Goal: Task Accomplishment & Management: Use online tool/utility

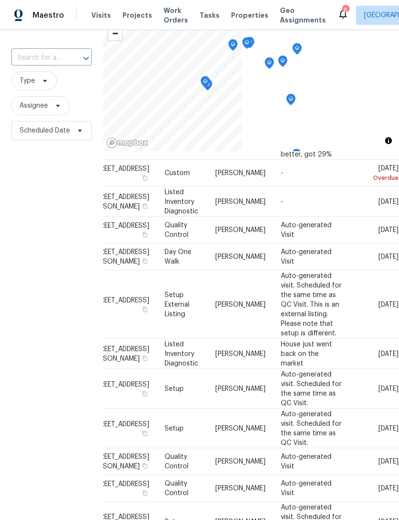
scroll to position [92, 0]
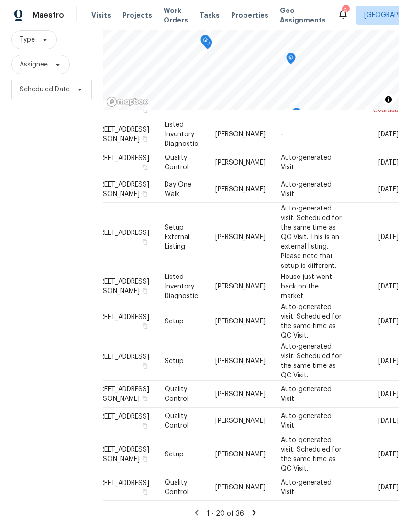
click at [139, 14] on span "Projects" at bounding box center [137, 16] width 30 height 10
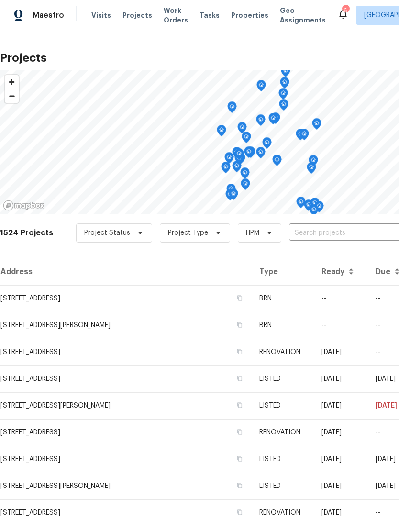
click at [243, 17] on span "Properties" at bounding box center [249, 16] width 37 height 10
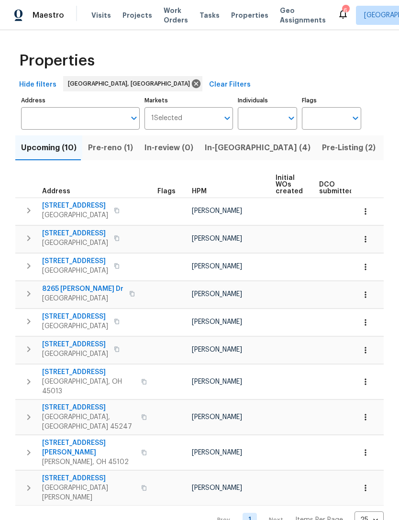
click at [126, 152] on span "Pre-reno (1)" at bounding box center [110, 147] width 45 height 13
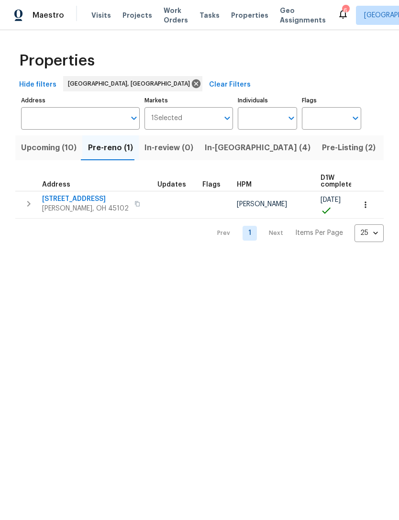
click at [94, 197] on span "105 Cedarwood Dr" at bounding box center [85, 199] width 87 height 10
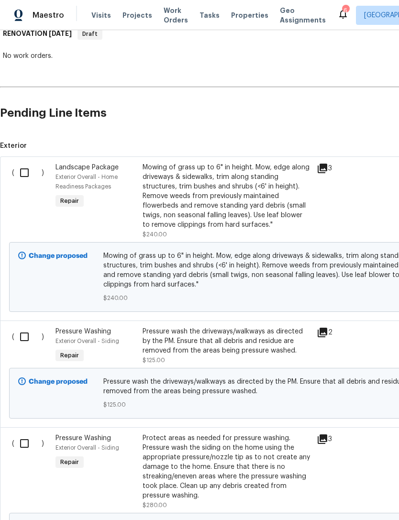
scroll to position [163, 0]
click at [28, 164] on input "checkbox" at bounding box center [27, 173] width 27 height 20
checkbox input "true"
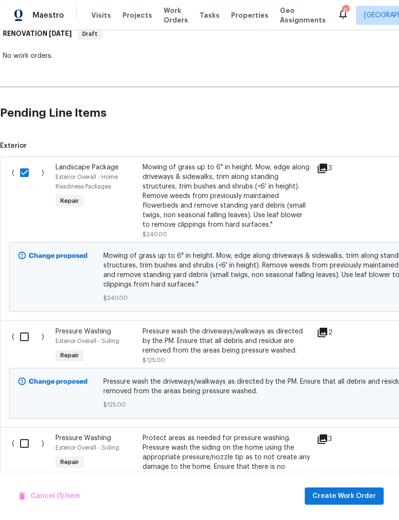
click at [27, 340] on input "checkbox" at bounding box center [27, 337] width 27 height 20
checkbox input "true"
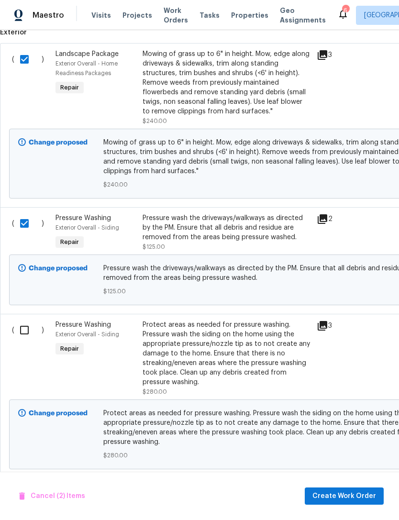
scroll to position [277, 0]
click at [21, 327] on input "checkbox" at bounding box center [27, 330] width 27 height 20
checkbox input "true"
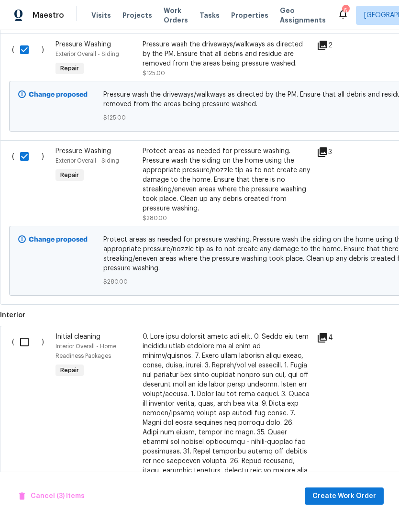
scroll to position [455, 0]
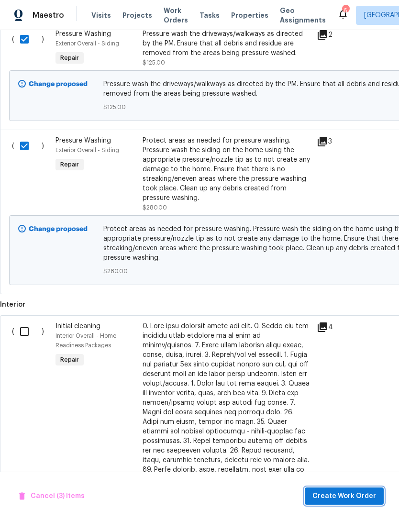
click at [350, 496] on span "Create Work Order" at bounding box center [344, 496] width 64 height 12
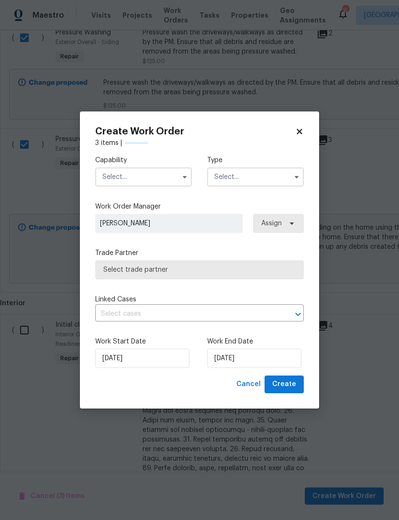
scroll to position [463, 0]
click at [158, 171] on input "text" at bounding box center [143, 176] width 97 height 19
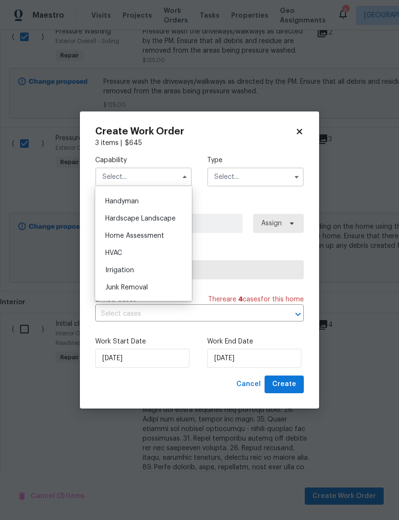
scroll to position [524, 0]
click at [167, 214] on span "Hardscape Landscape" at bounding box center [140, 216] width 70 height 7
type input "Hardscape Landscape"
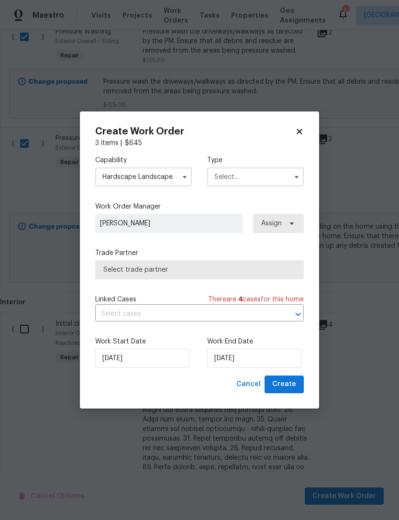
click at [239, 171] on input "text" at bounding box center [255, 176] width 97 height 19
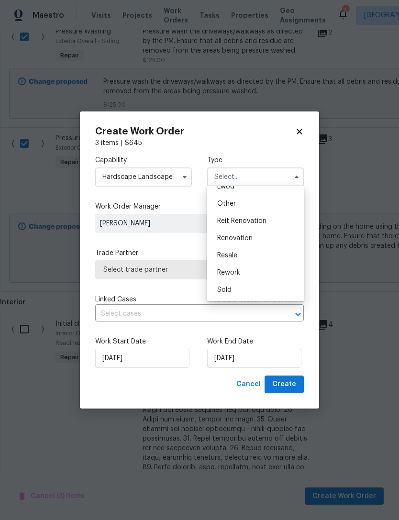
scroll to position [114, 0]
click at [245, 237] on span "Renovation" at bounding box center [234, 238] width 35 height 7
type input "Renovation"
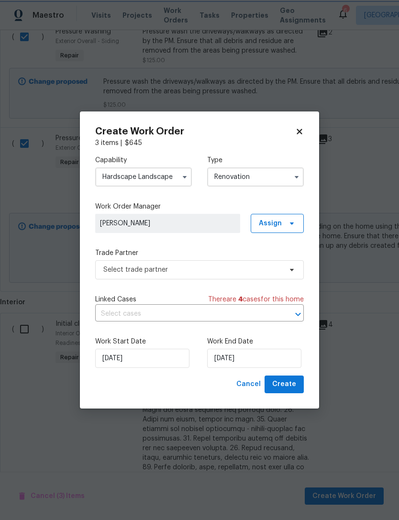
scroll to position [0, 0]
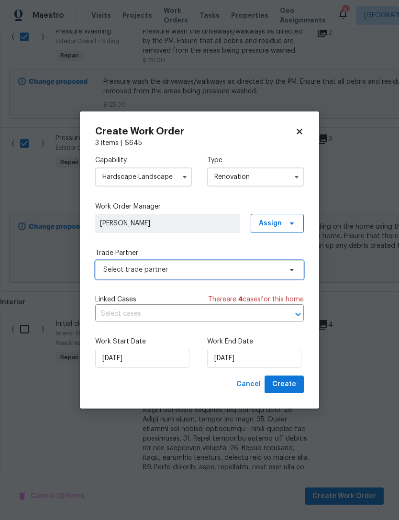
click at [213, 271] on span "Select trade partner" at bounding box center [192, 270] width 178 height 10
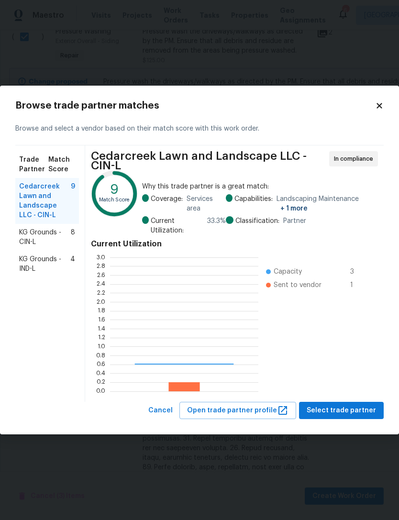
scroll to position [134, 148]
click at [48, 232] on span "KG Grounds - CIN-L" at bounding box center [45, 237] width 52 height 19
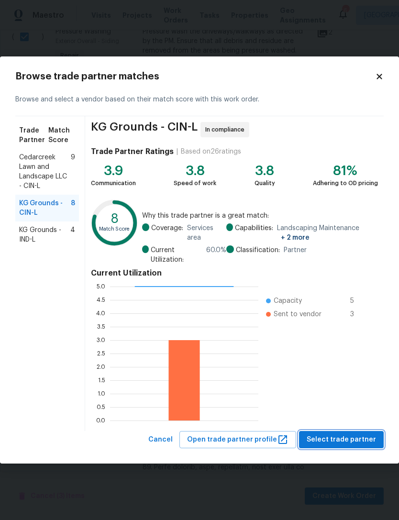
click at [348, 435] on span "Select trade partner" at bounding box center [341, 440] width 69 height 12
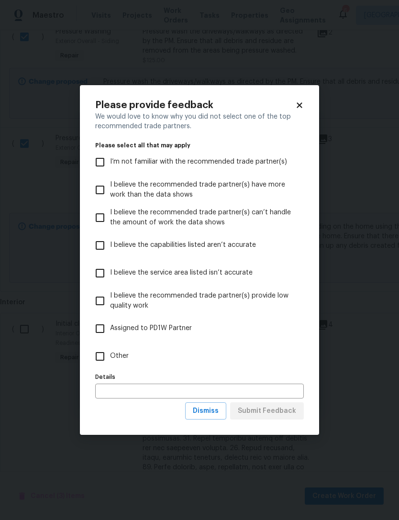
click at [128, 357] on label "Other" at bounding box center [193, 357] width 206 height 28
click at [110, 357] on input "Other" at bounding box center [100, 356] width 20 height 20
checkbox input "true"
click at [271, 410] on span "Submit Feedback" at bounding box center [267, 411] width 58 height 12
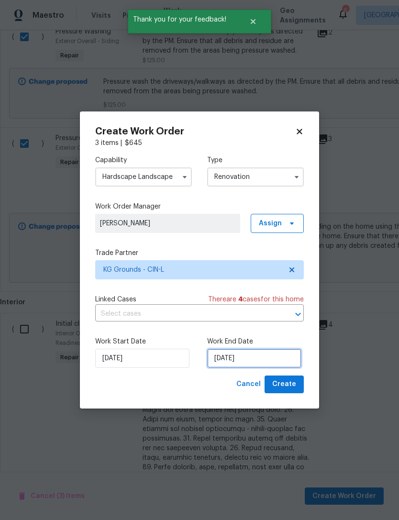
click at [233, 365] on input "[DATE]" at bounding box center [254, 358] width 94 height 19
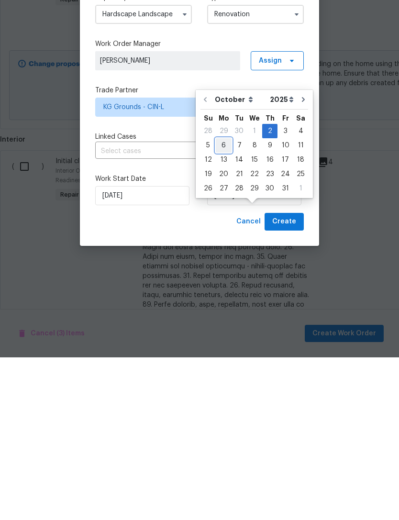
click at [222, 301] on div "6" at bounding box center [224, 307] width 16 height 13
type input "[DATE]"
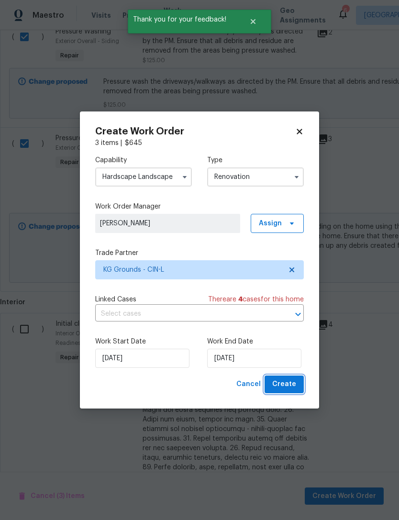
click at [283, 393] on button "Create" at bounding box center [284, 385] width 39 height 18
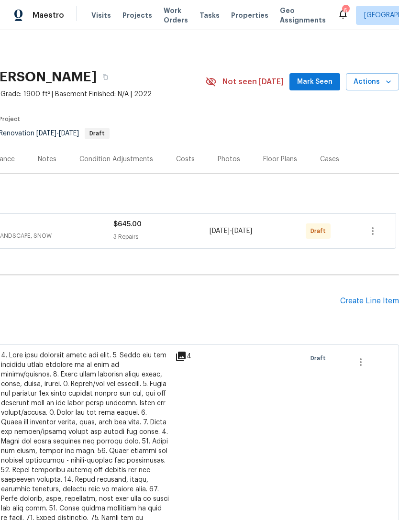
scroll to position [0, 142]
click at [373, 232] on icon "button" at bounding box center [373, 231] width 2 height 8
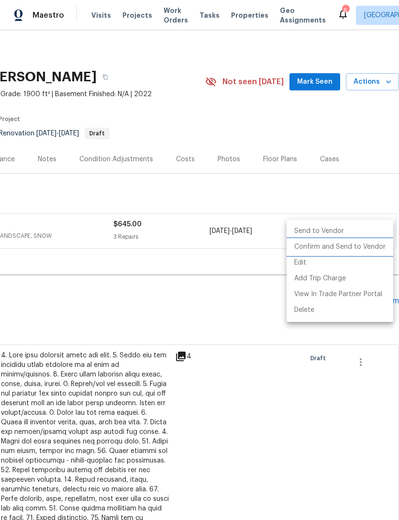
click at [335, 245] on li "Confirm and Send to Vendor" at bounding box center [340, 247] width 107 height 16
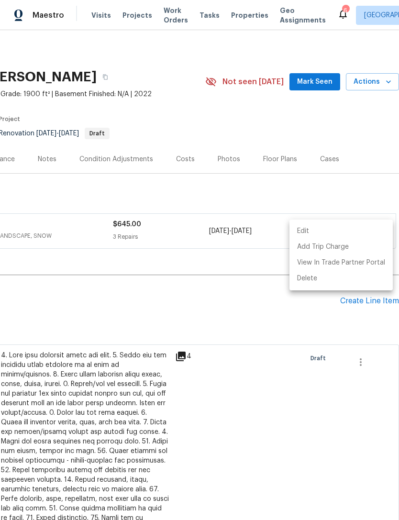
click at [131, 288] on div at bounding box center [199, 260] width 399 height 520
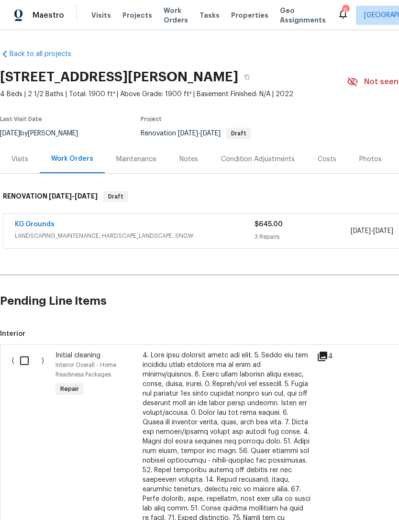
scroll to position [0, 0]
click at [43, 223] on link "KG Grounds" at bounding box center [35, 224] width 40 height 7
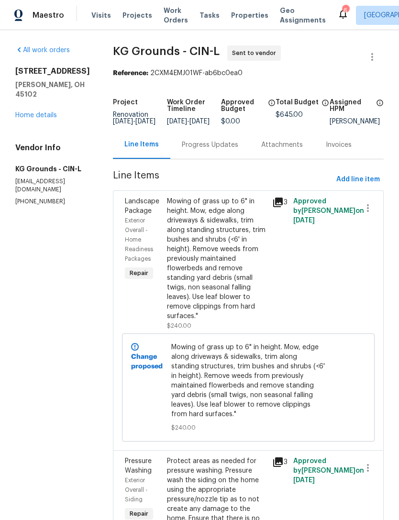
click at [229, 150] on div "Progress Updates" at bounding box center [210, 145] width 56 height 10
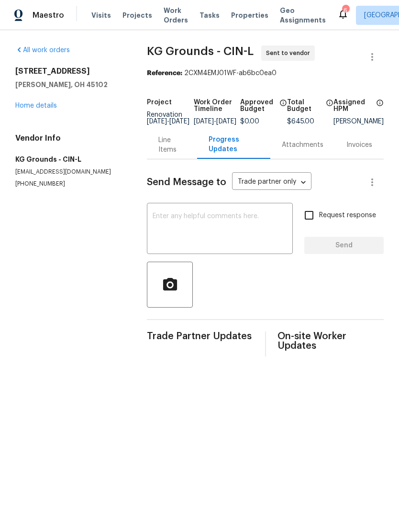
click at [251, 231] on textarea at bounding box center [220, 229] width 134 height 33
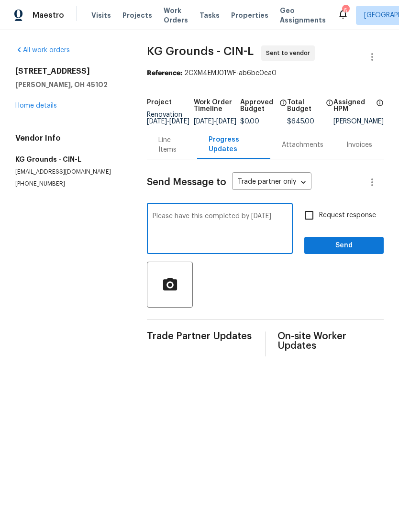
type textarea "Please have this completed by Monday"
click at [340, 246] on button "Send" at bounding box center [343, 246] width 79 height 18
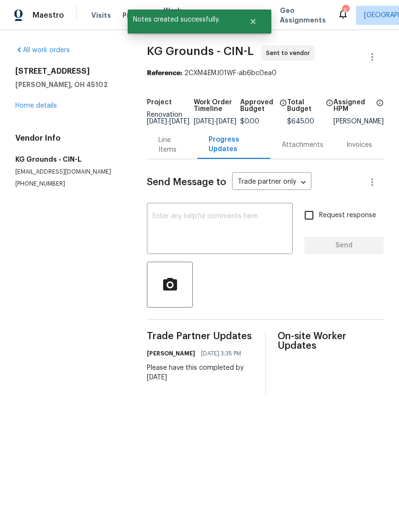
click at [31, 108] on link "Home details" at bounding box center [36, 105] width 42 height 7
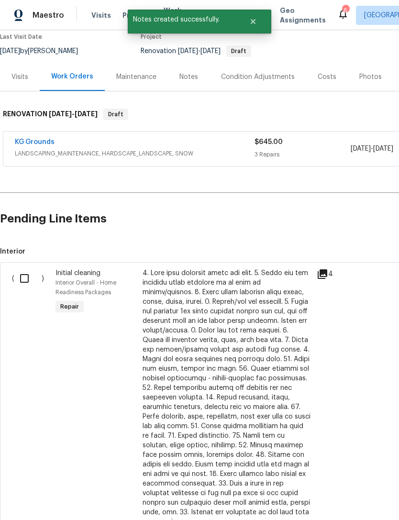
scroll to position [87, 0]
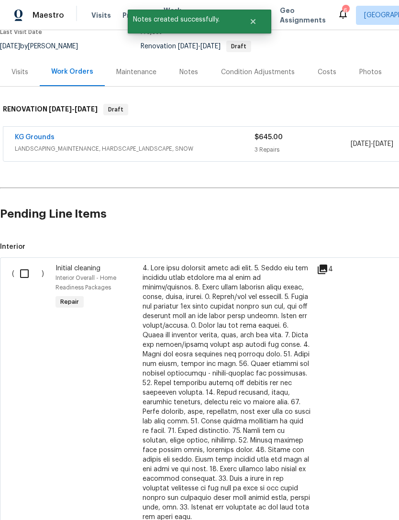
click at [30, 277] on input "checkbox" at bounding box center [27, 274] width 27 height 20
checkbox input "true"
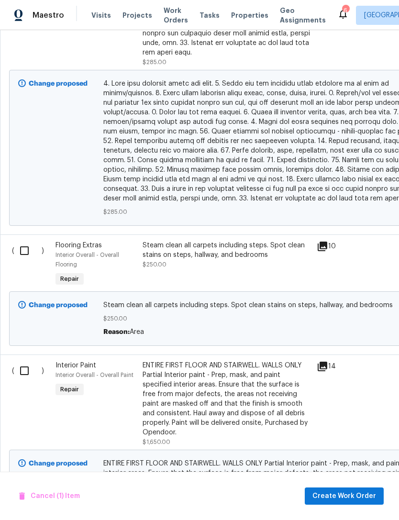
scroll to position [552, 0]
click at [32, 248] on input "checkbox" at bounding box center [27, 251] width 27 height 20
checkbox input "true"
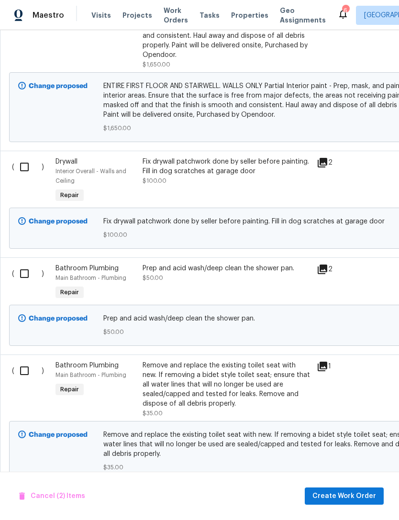
scroll to position [928, 0]
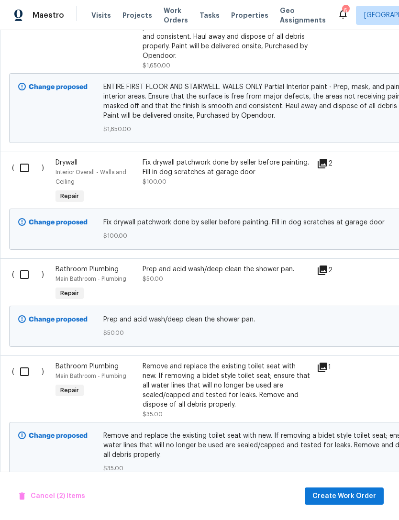
click at [23, 268] on input "checkbox" at bounding box center [27, 275] width 27 height 20
checkbox input "true"
click at [355, 489] on button "Create Work Order" at bounding box center [344, 497] width 79 height 18
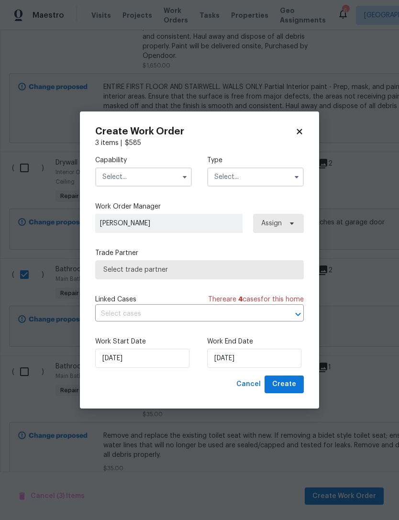
click at [159, 177] on input "text" at bounding box center [143, 176] width 97 height 19
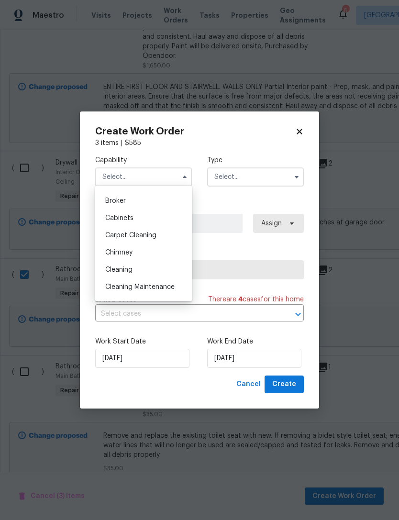
scroll to position [78, 0]
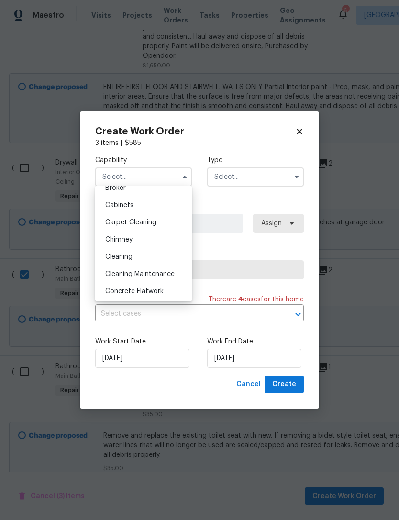
click at [137, 260] on div "Cleaning" at bounding box center [144, 256] width 92 height 17
type input "Cleaning"
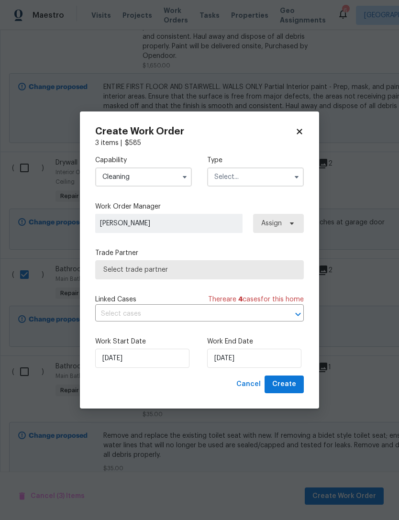
click at [265, 179] on input "text" at bounding box center [255, 176] width 97 height 19
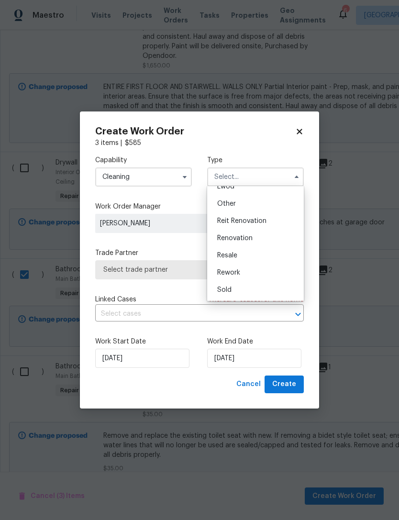
scroll to position [114, 0]
click at [249, 241] on span "Renovation" at bounding box center [234, 238] width 35 height 7
type input "Renovation"
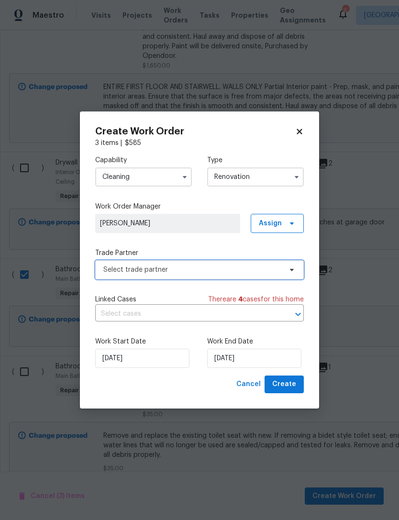
click at [246, 269] on span "Select trade partner" at bounding box center [192, 270] width 178 height 10
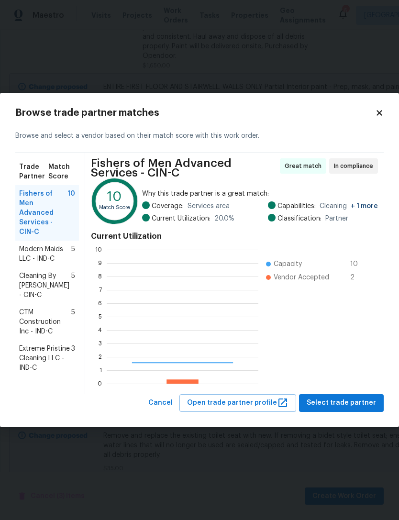
scroll to position [134, 152]
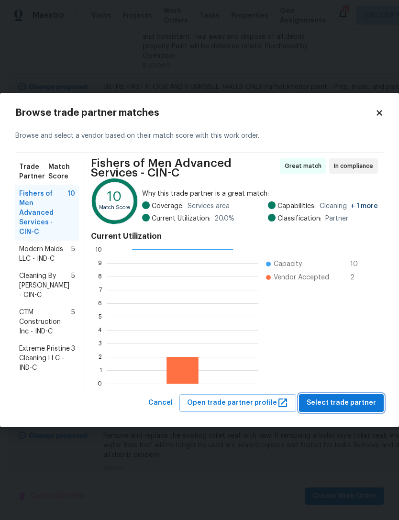
click at [347, 403] on span "Select trade partner" at bounding box center [341, 403] width 69 height 12
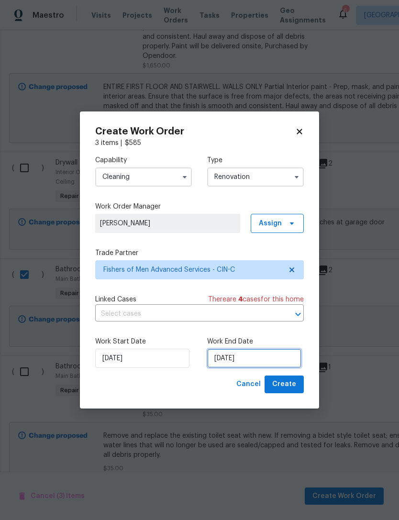
click at [254, 357] on input "[DATE]" at bounding box center [254, 358] width 94 height 19
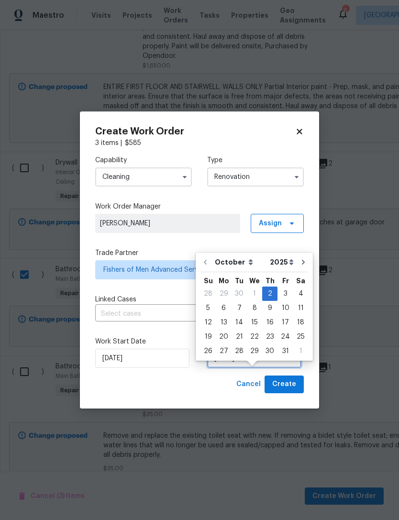
scroll to position [18, 0]
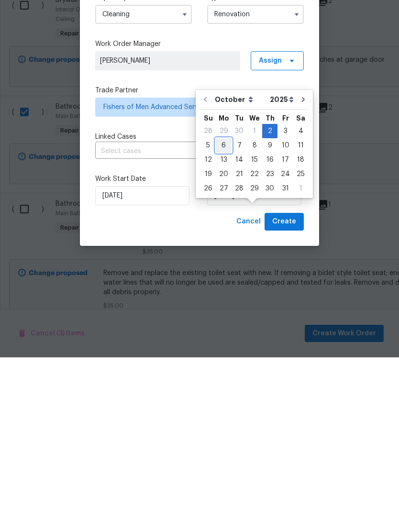
click at [223, 301] on div "6" at bounding box center [224, 307] width 16 height 13
type input "[DATE]"
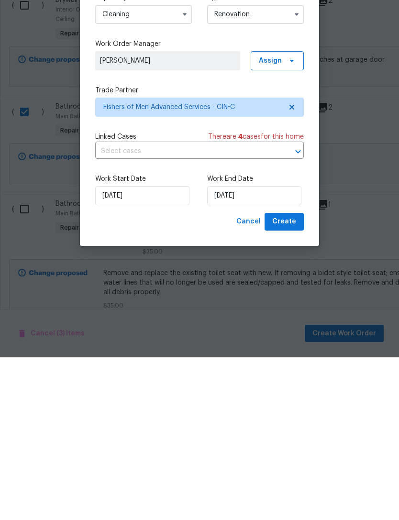
scroll to position [31, 0]
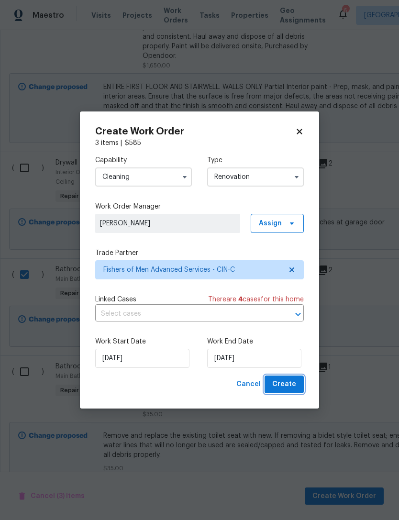
click at [289, 384] on span "Create" at bounding box center [284, 384] width 24 height 12
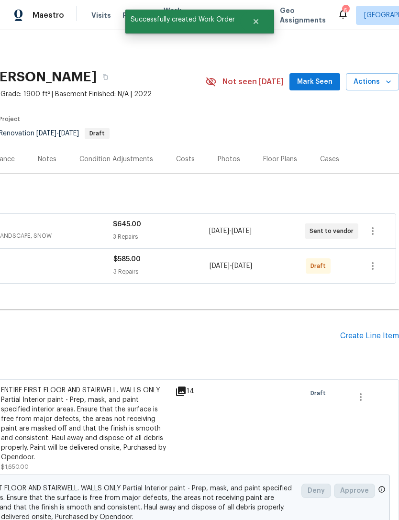
scroll to position [0, 142]
click at [372, 265] on icon "button" at bounding box center [372, 265] width 11 height 11
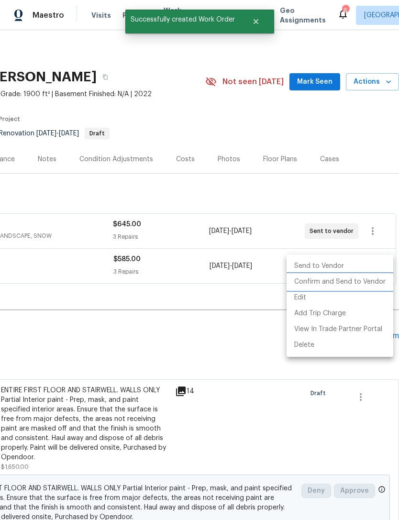
click at [348, 284] on li "Confirm and Send to Vendor" at bounding box center [340, 282] width 107 height 16
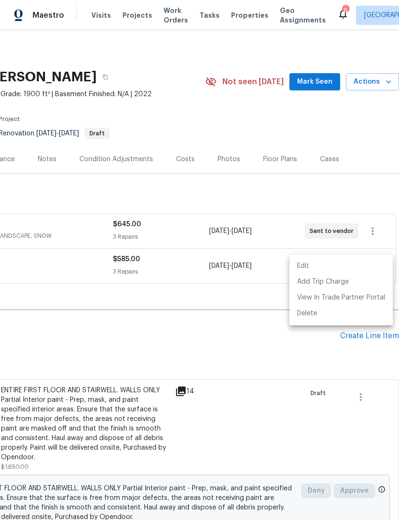
click at [256, 363] on div at bounding box center [199, 260] width 399 height 520
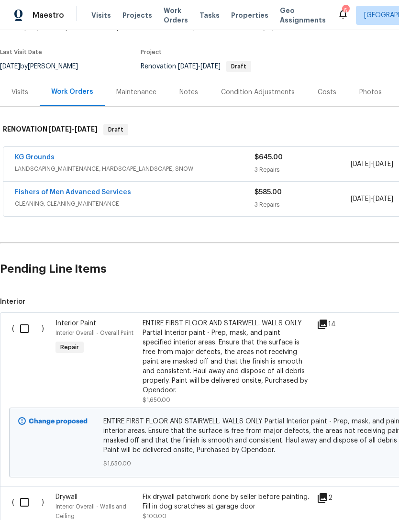
scroll to position [74, 0]
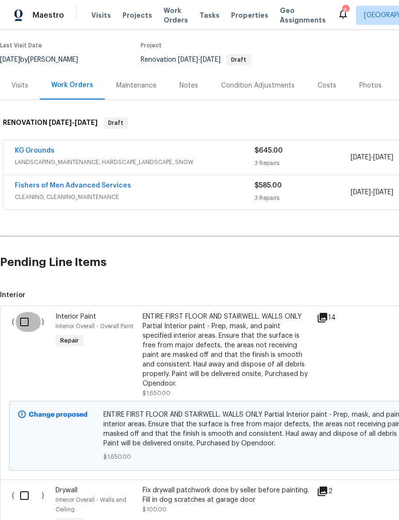
click at [23, 322] on input "checkbox" at bounding box center [27, 322] width 27 height 20
checkbox input "true"
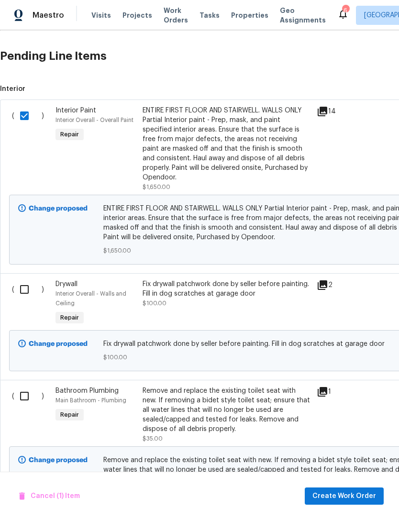
scroll to position [280, 0]
click at [27, 295] on input "checkbox" at bounding box center [27, 289] width 27 height 20
checkbox input "true"
click at [24, 395] on input "checkbox" at bounding box center [27, 396] width 27 height 20
checkbox input "true"
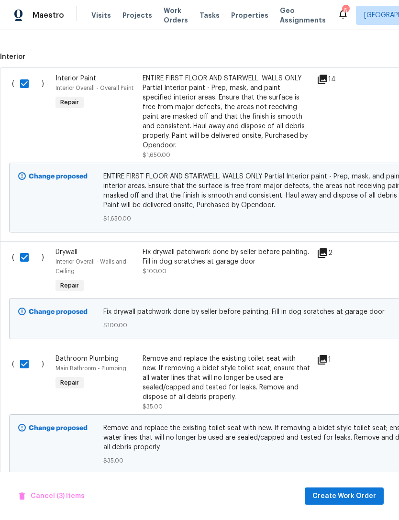
scroll to position [311, 0]
click at [332, 492] on span "Create Work Order" at bounding box center [344, 496] width 64 height 12
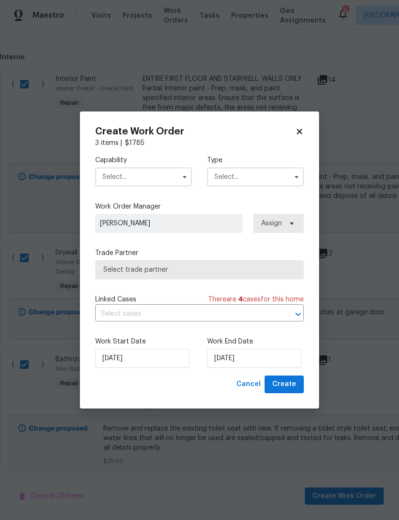
click at [155, 181] on input "text" at bounding box center [143, 176] width 97 height 19
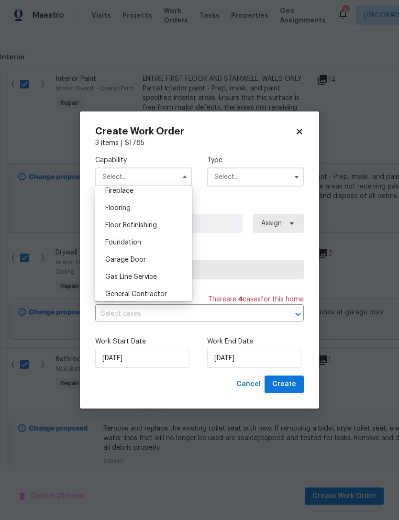
scroll to position [366, 0]
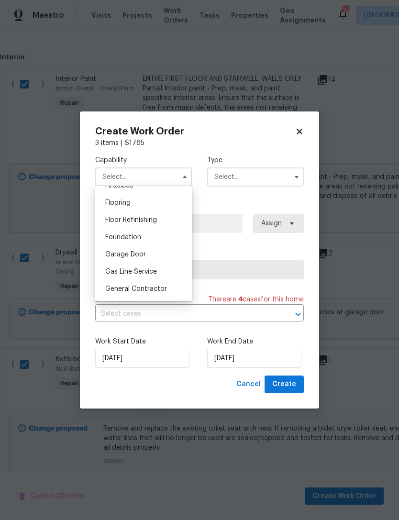
click at [155, 290] on span "General Contractor" at bounding box center [136, 289] width 62 height 7
type input "General Contractor"
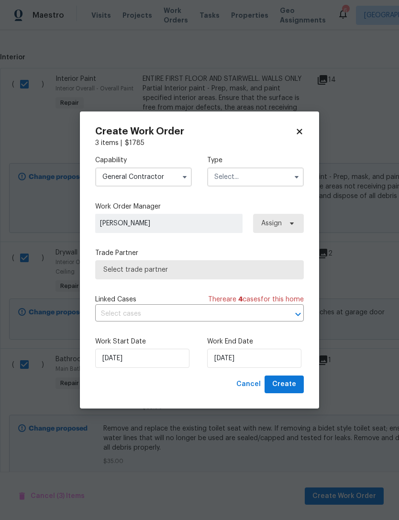
click at [239, 174] on input "text" at bounding box center [255, 176] width 97 height 19
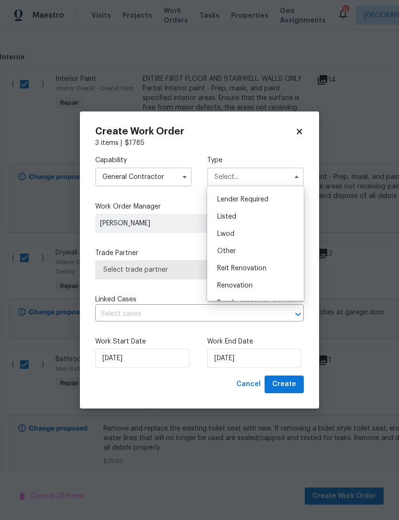
scroll to position [69, 0]
click at [247, 287] on div "Renovation" at bounding box center [256, 283] width 92 height 17
type input "Renovation"
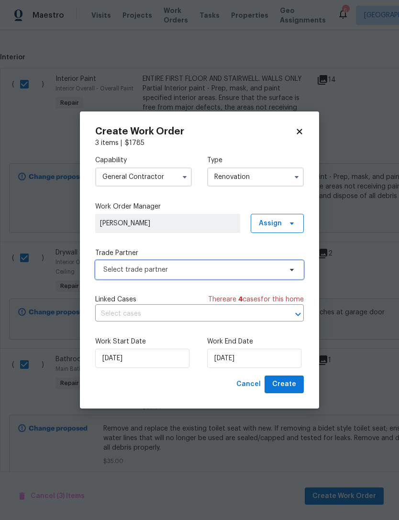
click at [256, 272] on span "Select trade partner" at bounding box center [192, 270] width 178 height 10
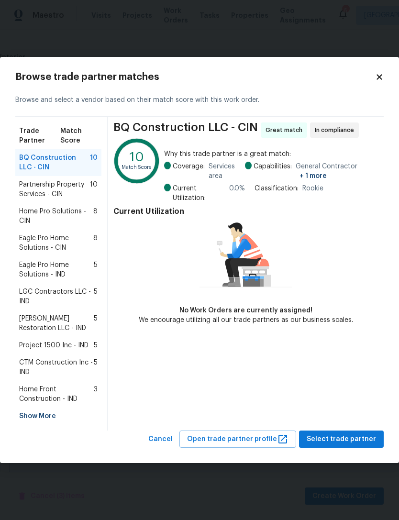
click at [33, 243] on span "Eagle Pro Home Solutions - CIN" at bounding box center [56, 242] width 74 height 19
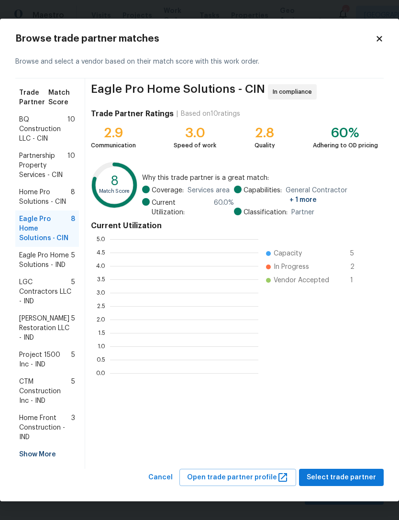
scroll to position [134, 148]
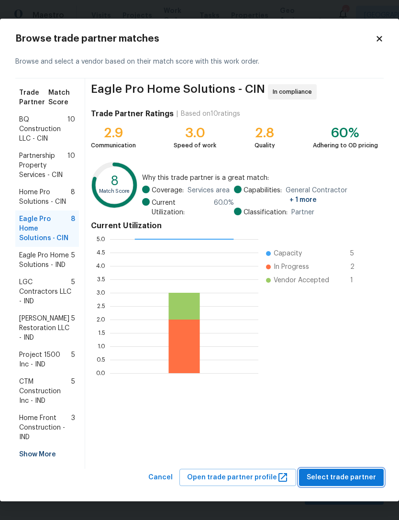
click at [358, 473] on span "Select trade partner" at bounding box center [341, 478] width 69 height 12
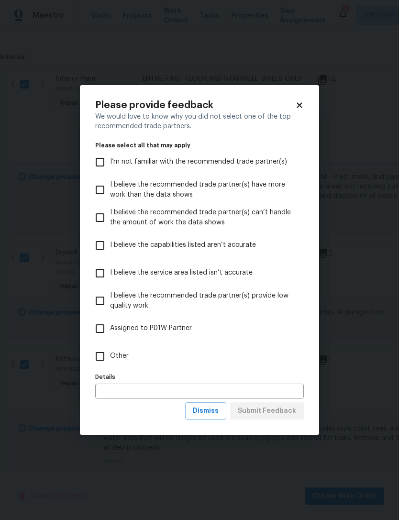
click at [123, 352] on span "Other" at bounding box center [119, 356] width 19 height 10
click at [110, 352] on input "Other" at bounding box center [100, 356] width 20 height 20
checkbox input "true"
click at [267, 407] on span "Submit Feedback" at bounding box center [267, 411] width 58 height 12
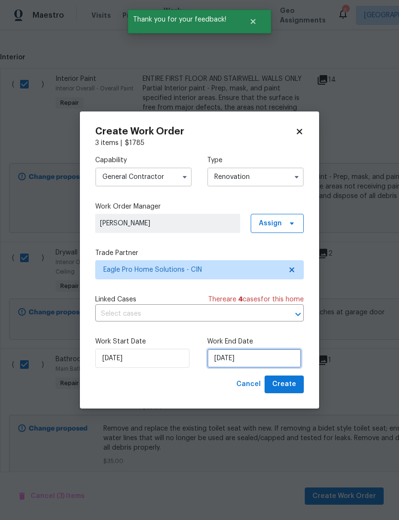
click at [253, 354] on input "[DATE]" at bounding box center [254, 358] width 94 height 19
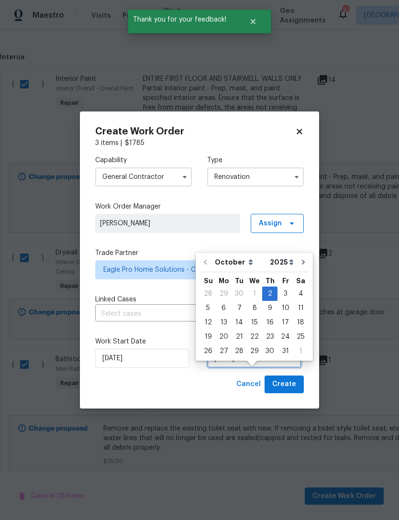
scroll to position [18, 0]
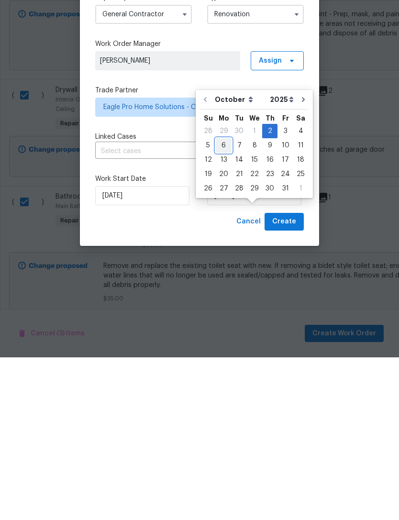
click at [228, 301] on div "6" at bounding box center [224, 307] width 16 height 13
type input "[DATE]"
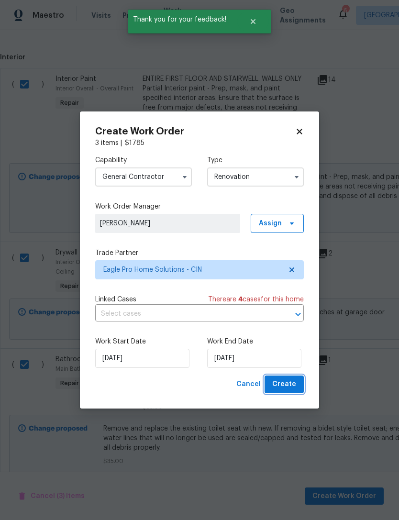
click at [289, 383] on span "Create" at bounding box center [284, 384] width 24 height 12
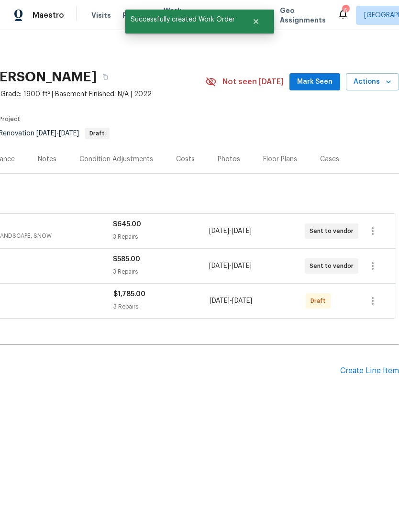
scroll to position [0, 142]
click at [373, 300] on icon "button" at bounding box center [372, 300] width 11 height 11
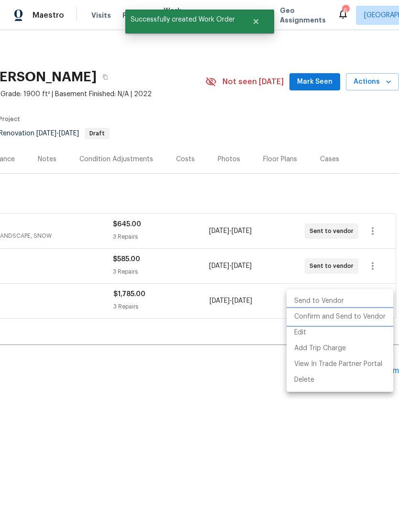
click at [346, 317] on li "Confirm and Send to Vendor" at bounding box center [340, 317] width 107 height 16
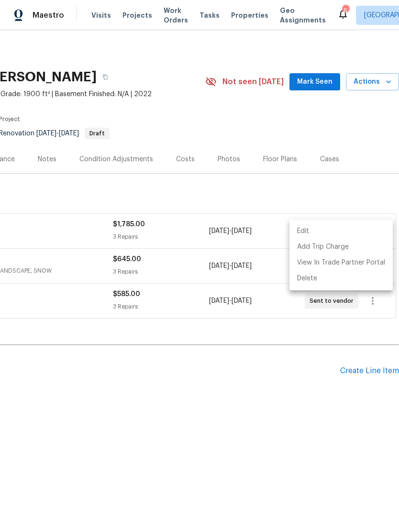
click at [230, 409] on div at bounding box center [199, 260] width 399 height 520
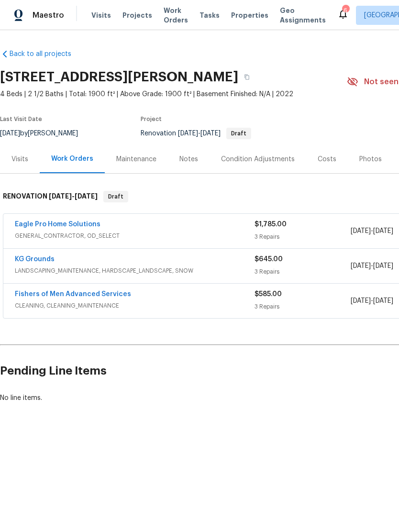
scroll to position [0, 0]
click at [251, 73] on button "button" at bounding box center [246, 76] width 17 height 17
click at [47, 223] on link "Eagle Pro Home Solutions" at bounding box center [58, 224] width 86 height 7
